Goal: Information Seeking & Learning: Learn about a topic

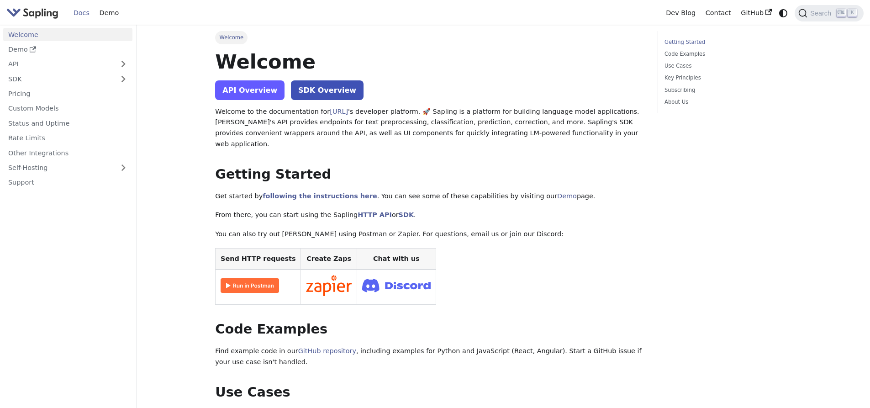
click at [251, 86] on link "API Overview" at bounding box center [249, 90] width 69 height 20
